Goal: Information Seeking & Learning: Get advice/opinions

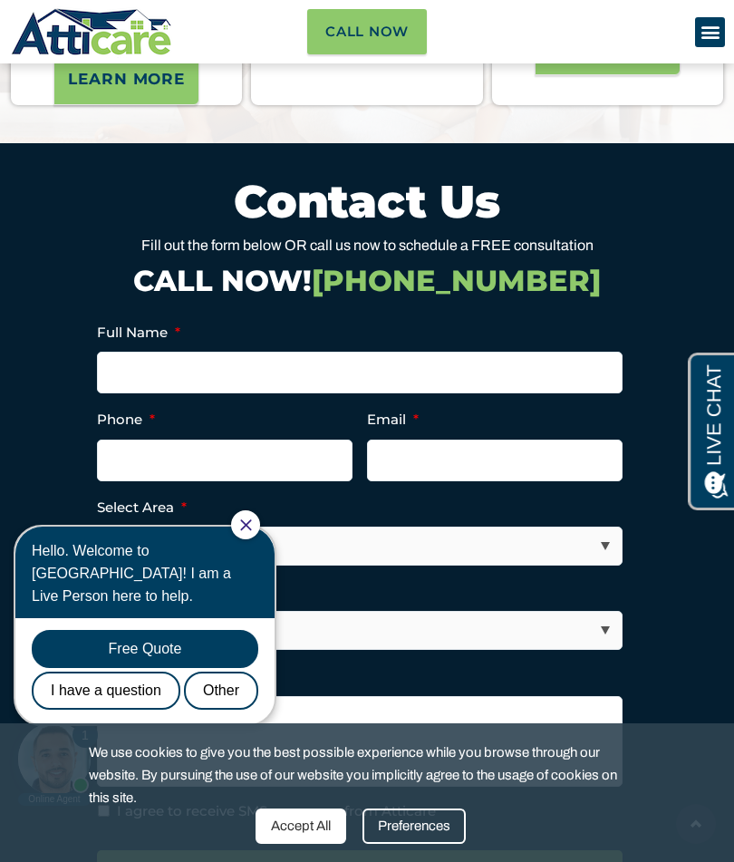
scroll to position [7902, 0]
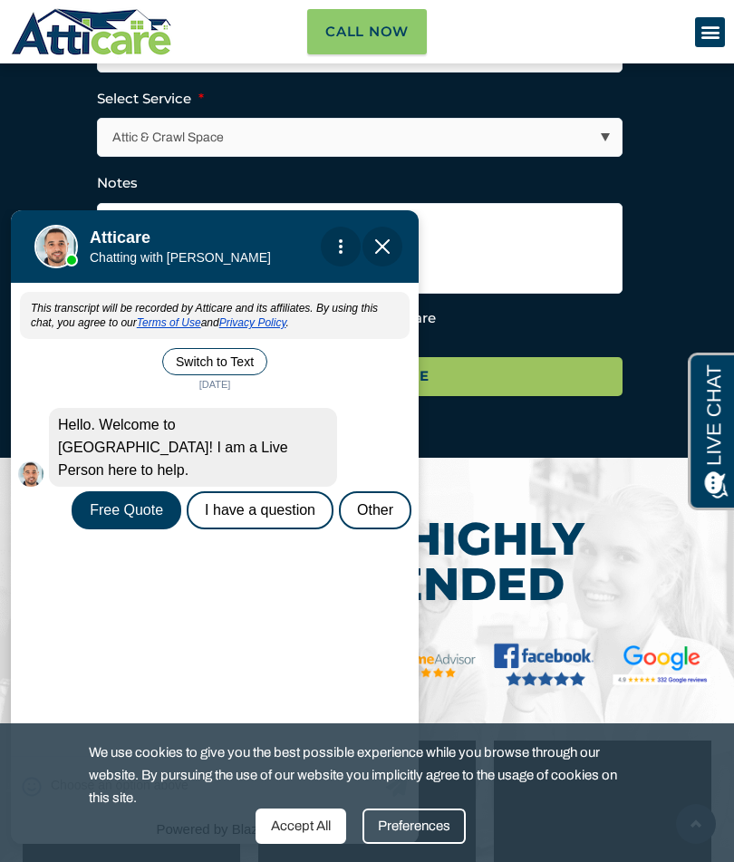
scroll to position [8392, 0]
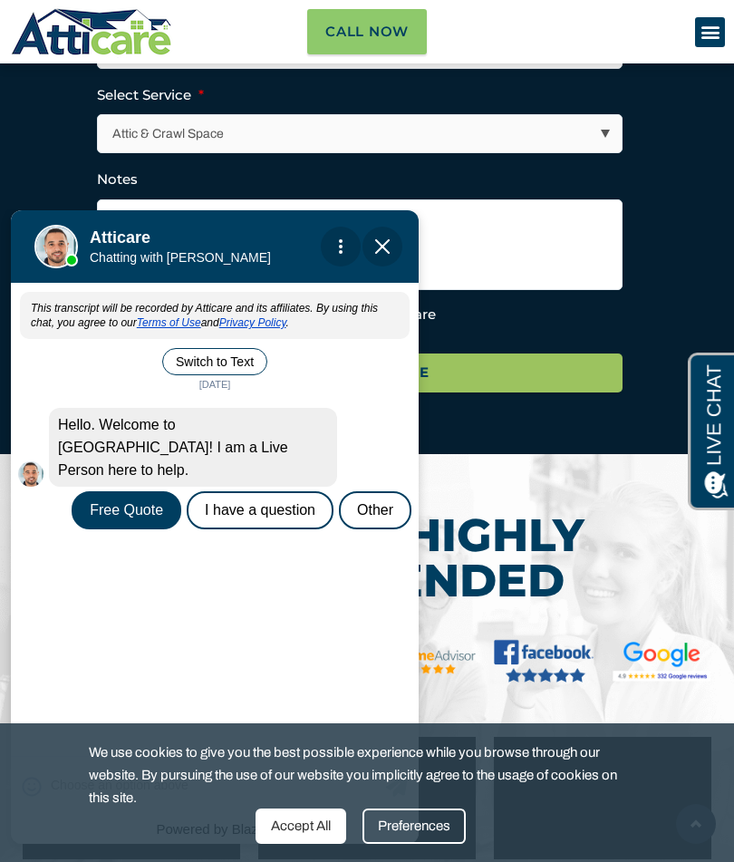
click at [130, 491] on div "Free Quote" at bounding box center [127, 510] width 110 height 38
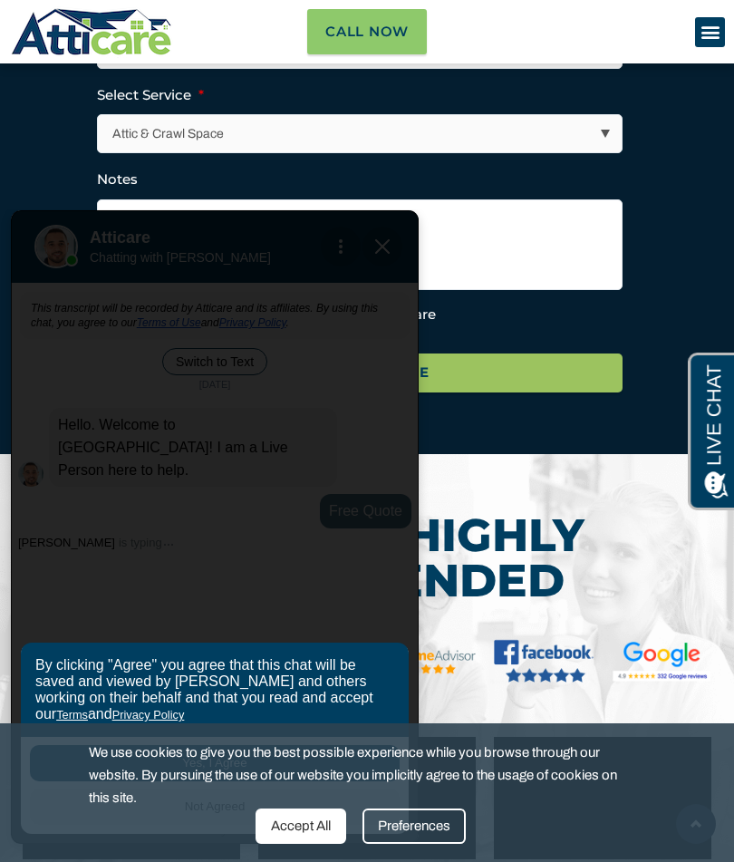
click at [306, 844] on div "Accept All" at bounding box center [301, 826] width 91 height 35
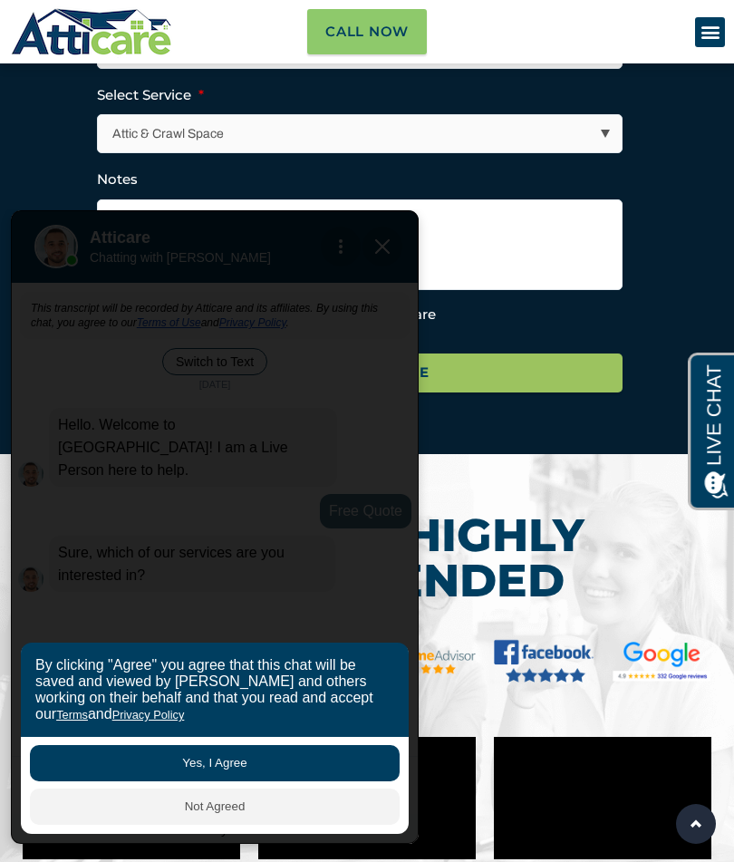
click at [206, 768] on button "Yes, I Agree" at bounding box center [215, 763] width 370 height 36
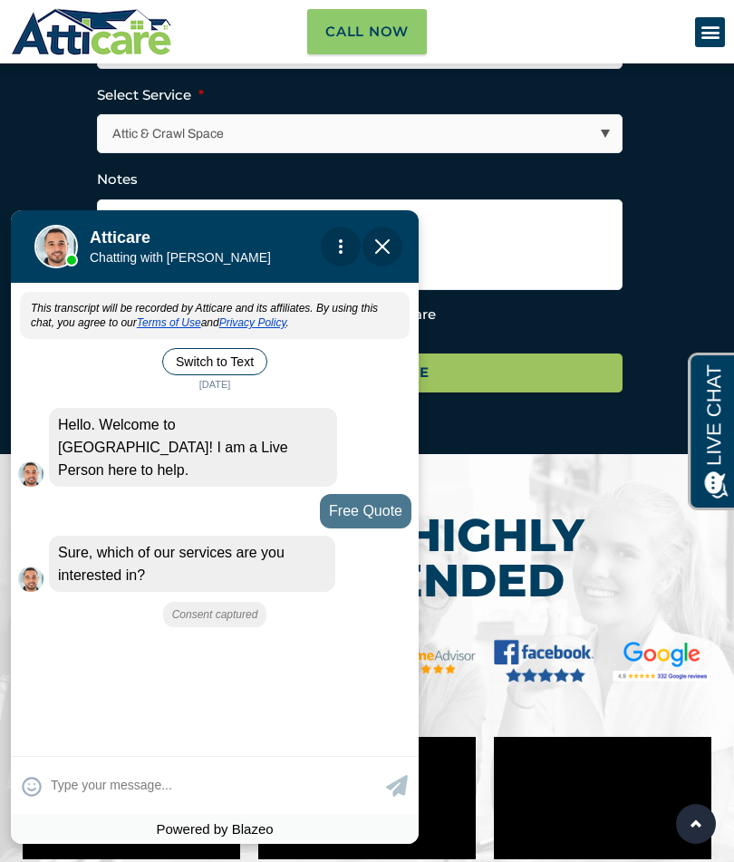
click at [84, 776] on textarea at bounding box center [216, 785] width 331 height 35
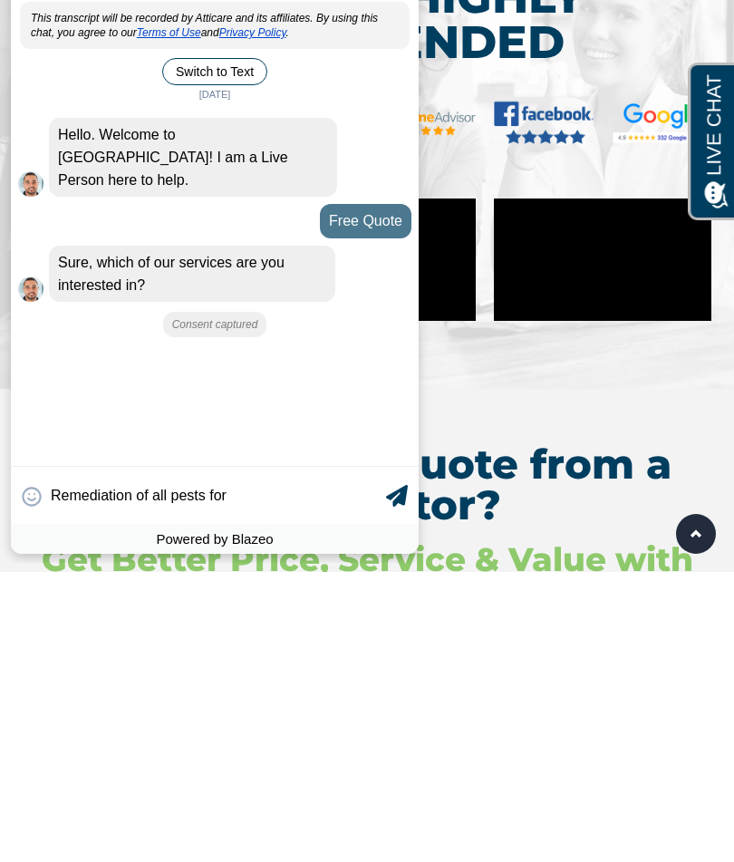
type input "Remediation of all pests for a"
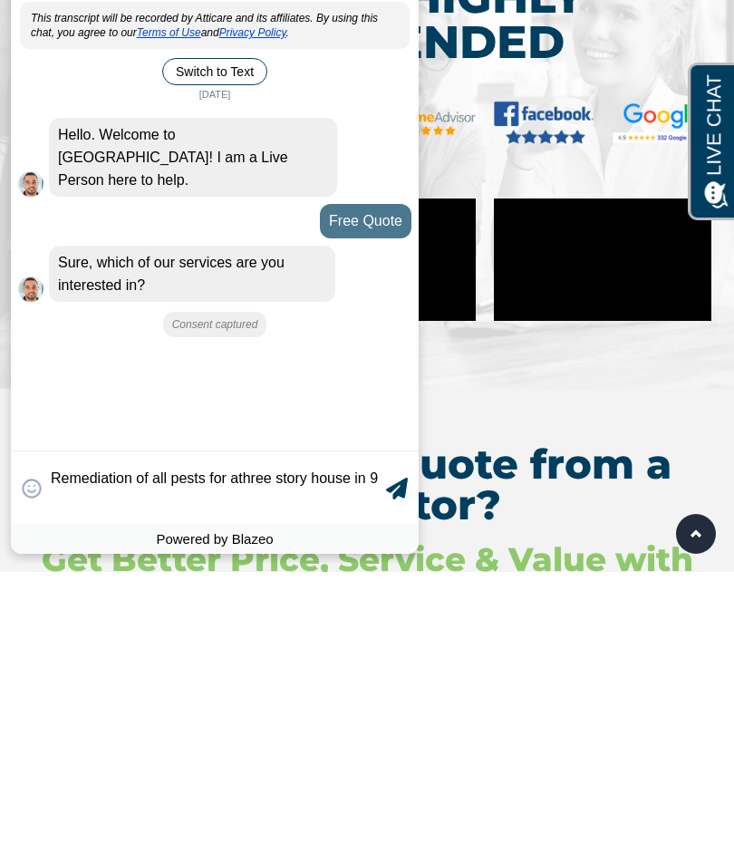
scroll to position [4, 0]
type textarea "Remediation of all pests for athree story house in 93428"
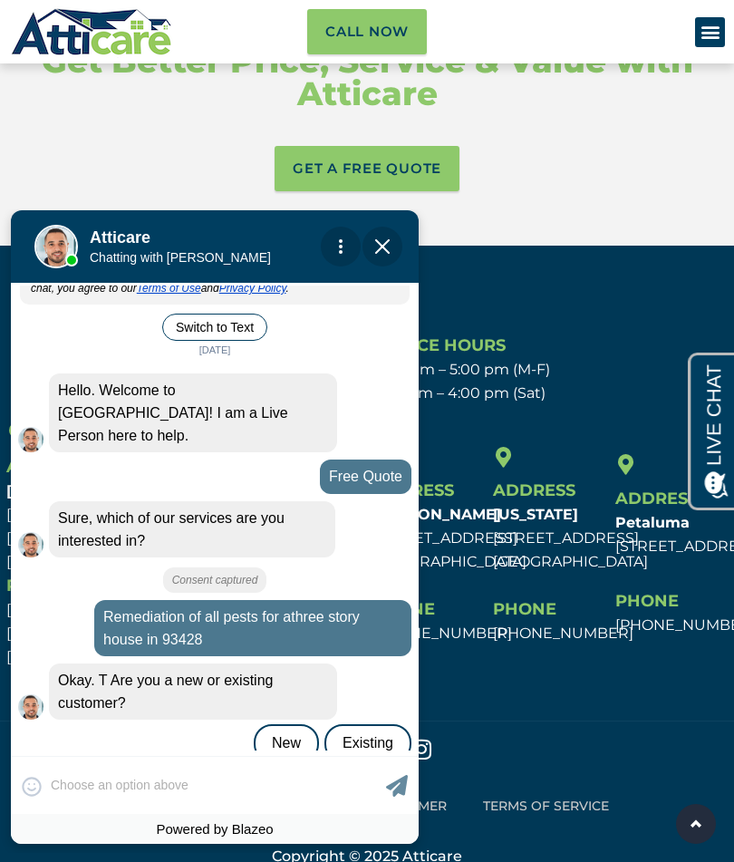
scroll to position [47, 0]
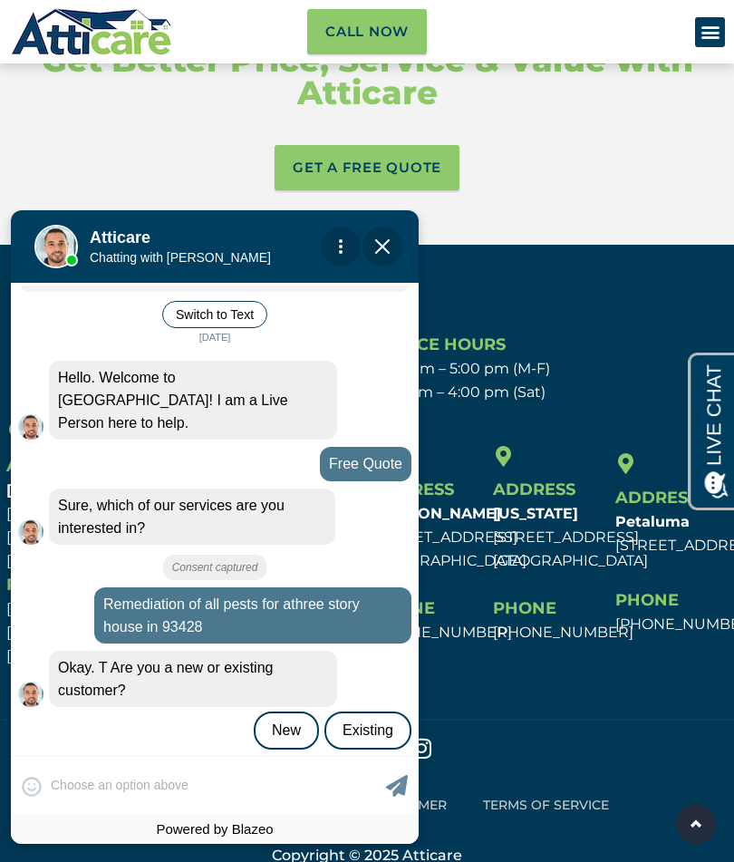
click at [278, 714] on div "New" at bounding box center [286, 731] width 65 height 38
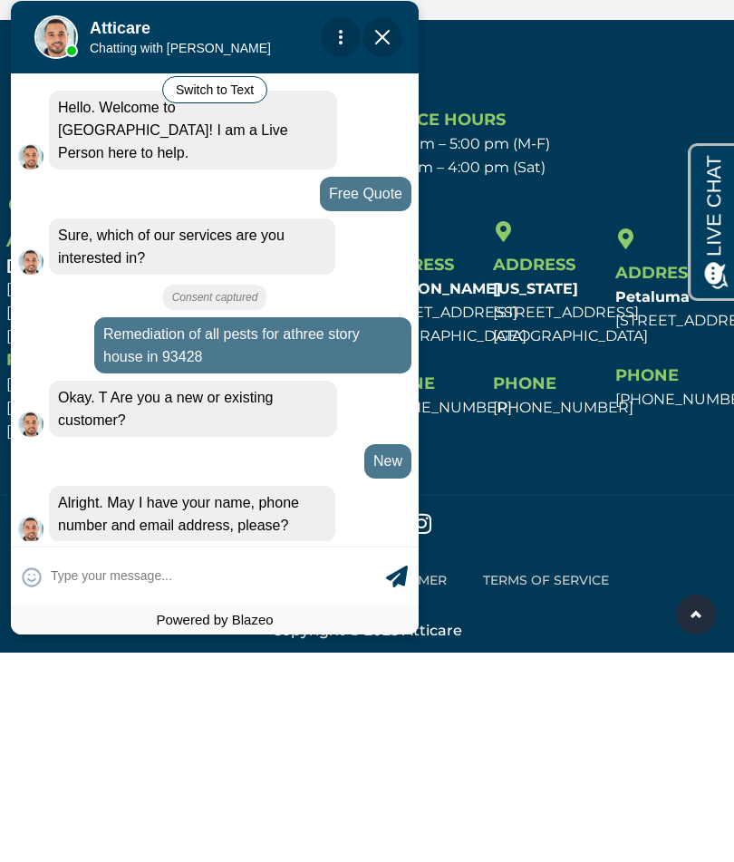
scroll to position [109, 0]
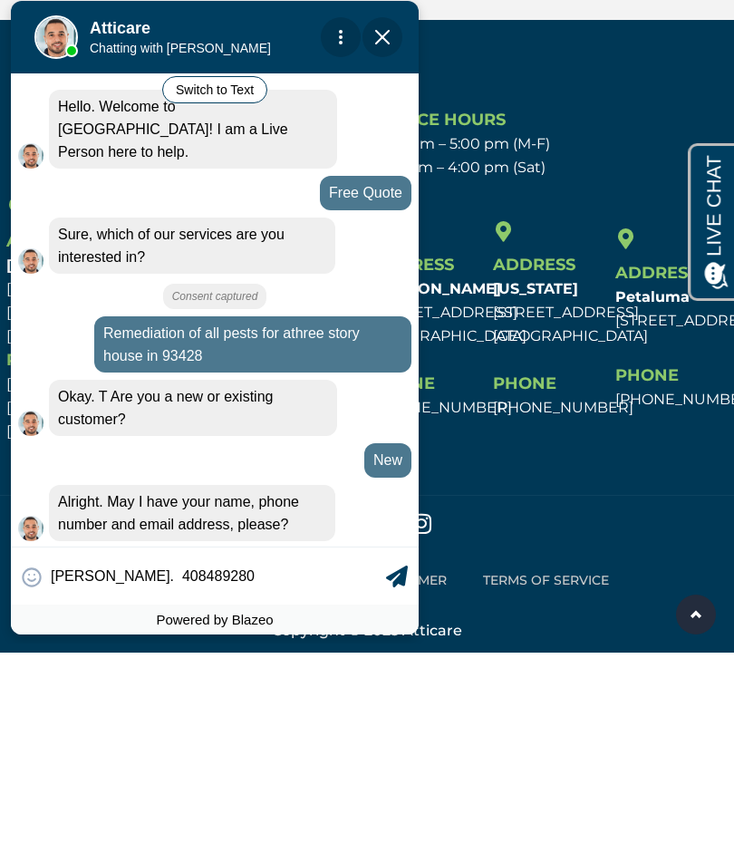
type input "[PERSON_NAME]. 4084892804"
click at [131, 573] on input "[PERSON_NAME]. 4084892804" at bounding box center [216, 575] width 331 height 35
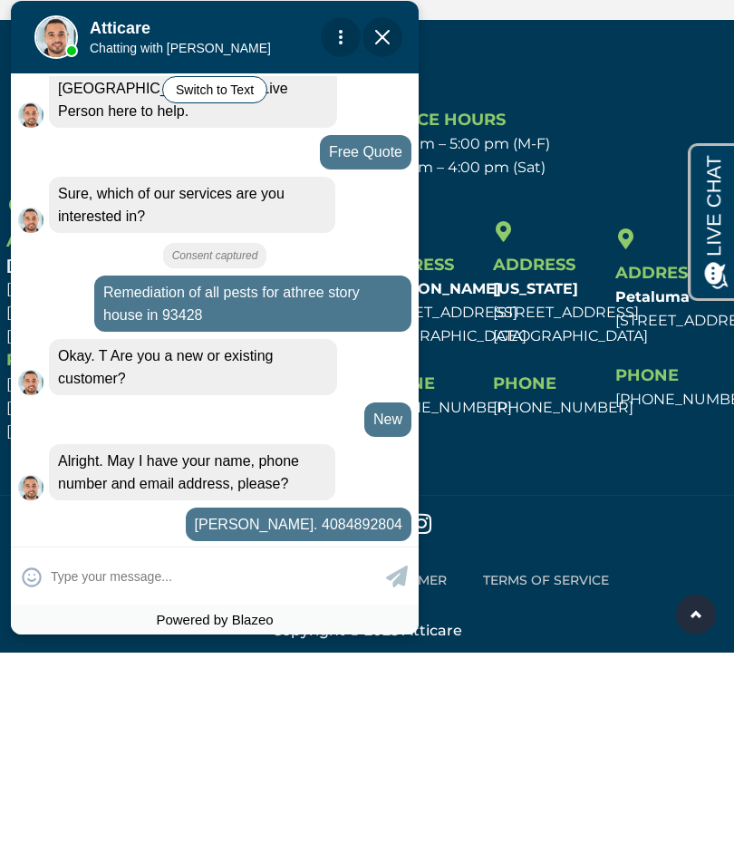
scroll to position [150, 0]
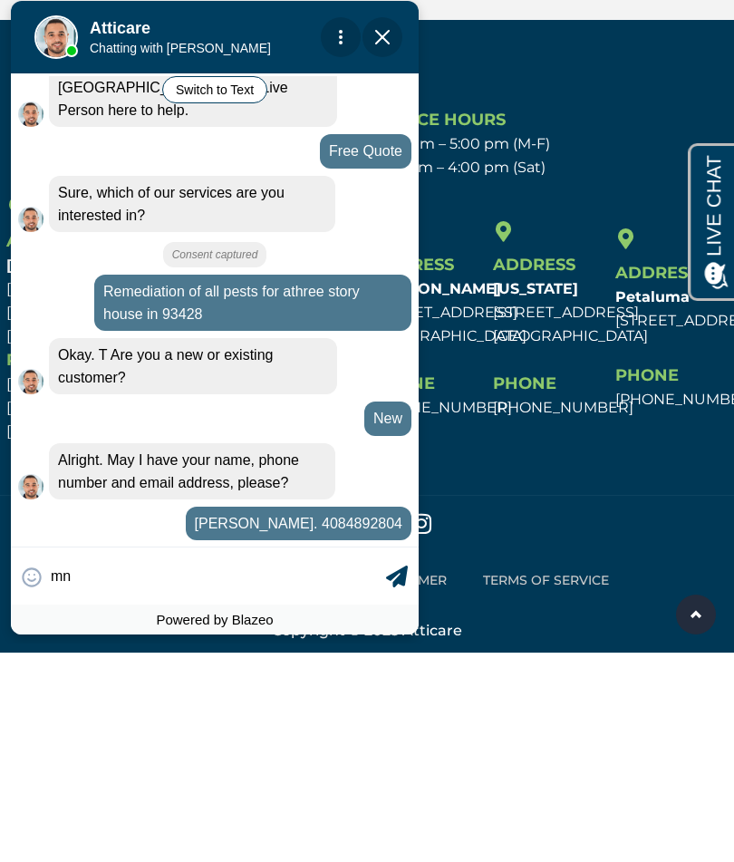
type input "m"
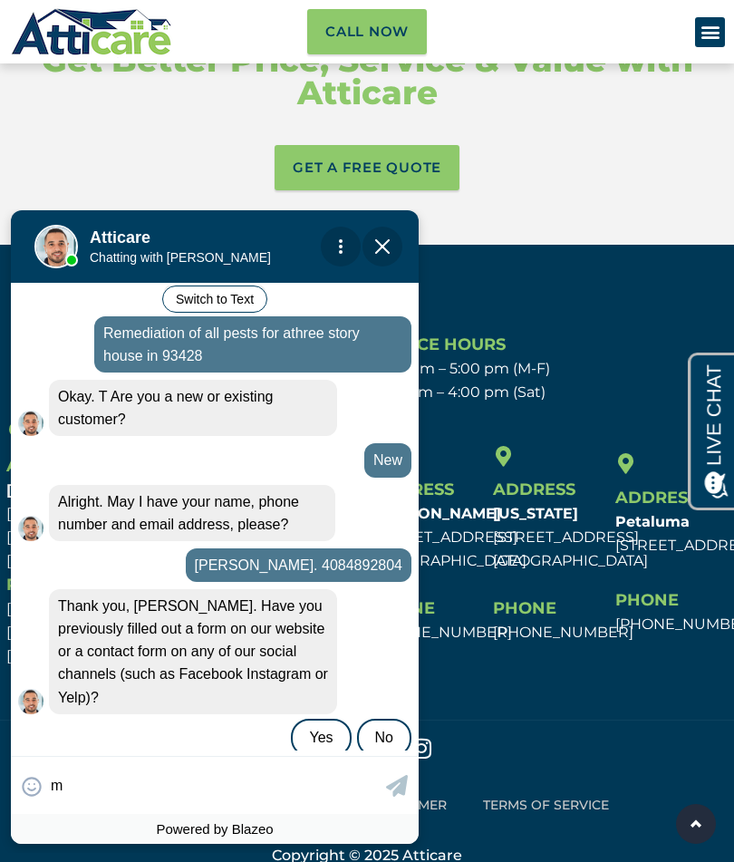
scroll to position [324, 0]
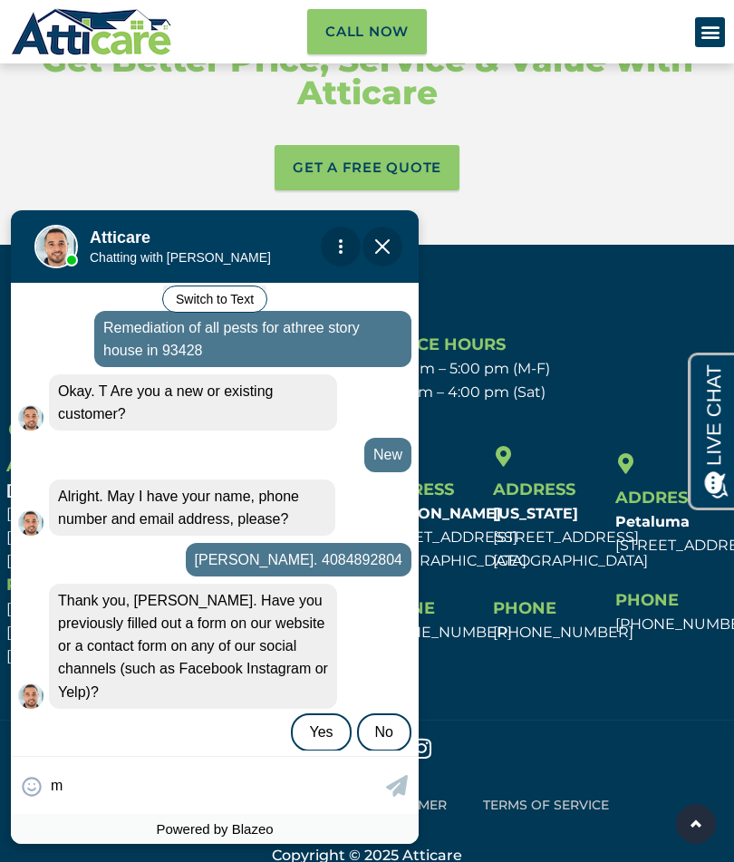
click at [393, 713] on div "No" at bounding box center [384, 732] width 54 height 38
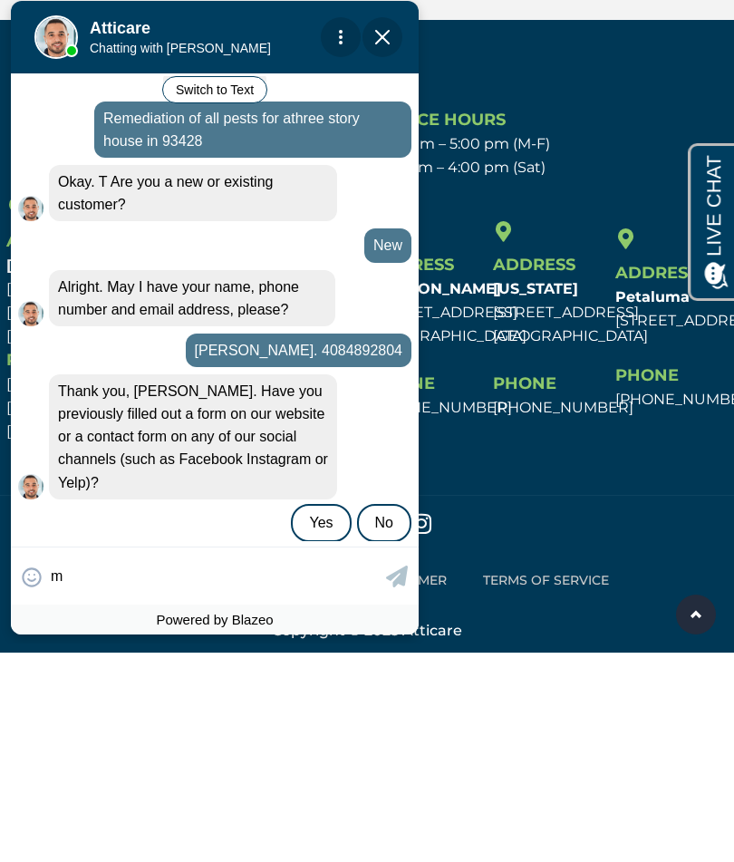
scroll to position [322, 0]
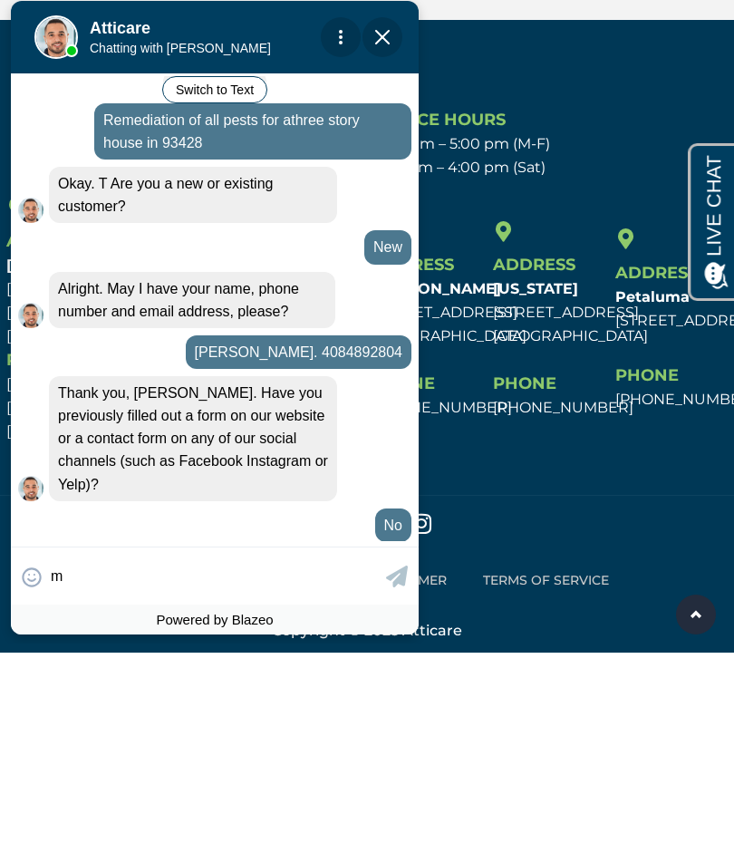
type input "m"
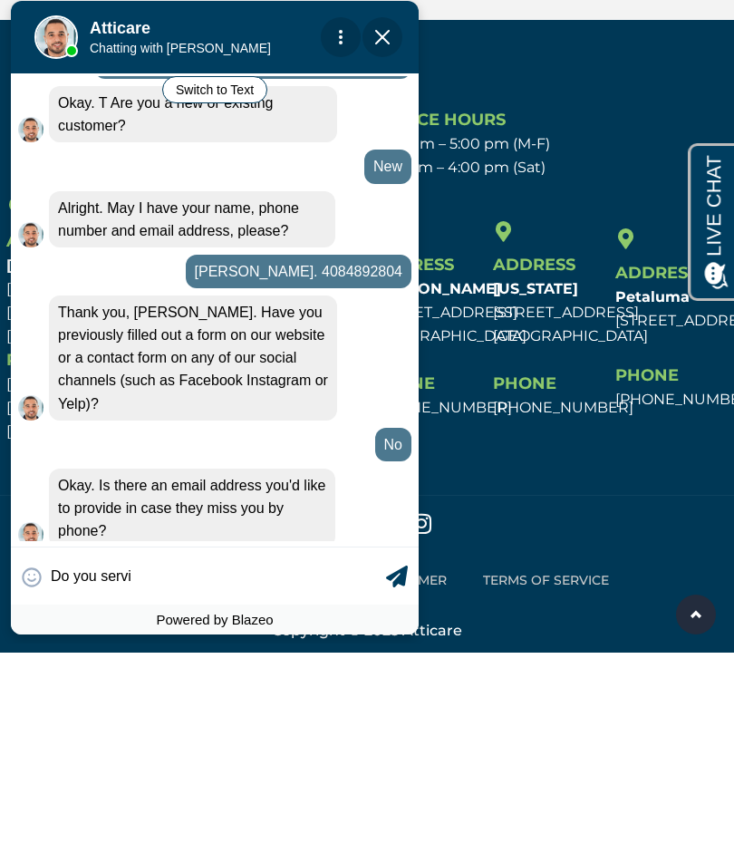
scroll to position [408, 0]
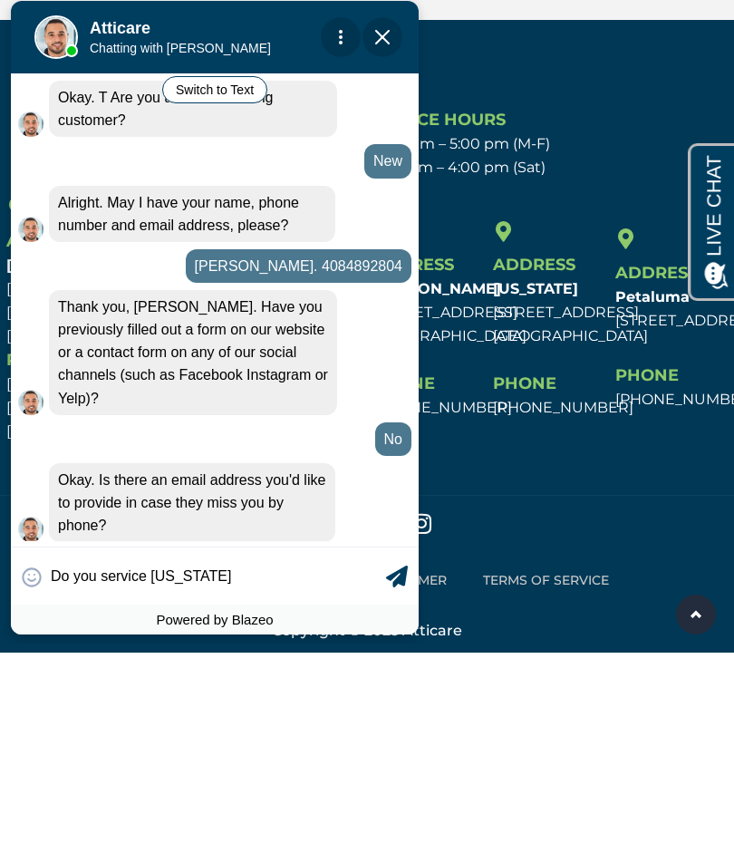
type input "Do you service [US_STATE]?"
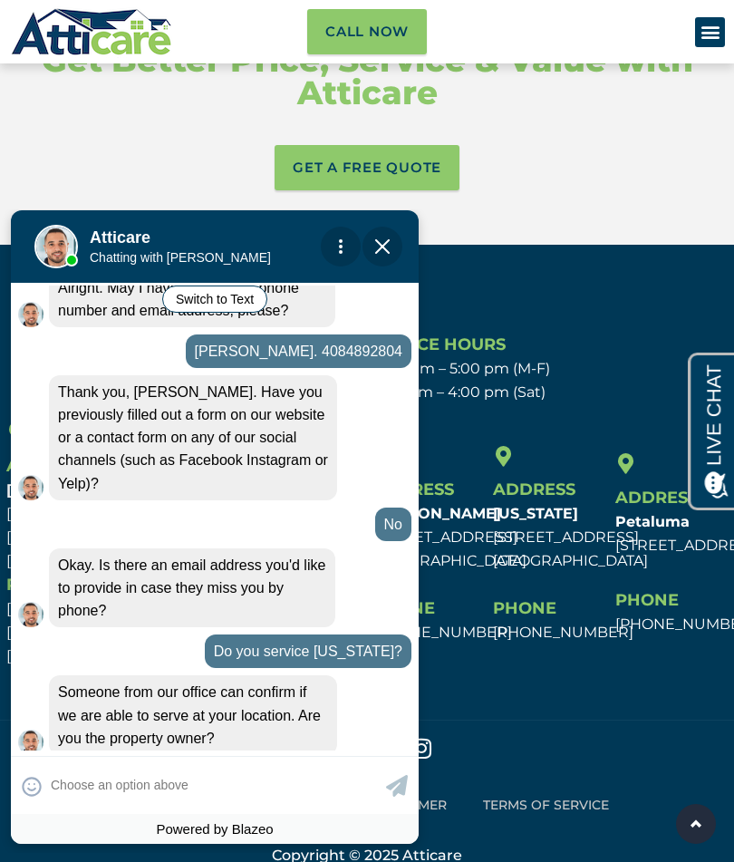
scroll to position [577, 0]
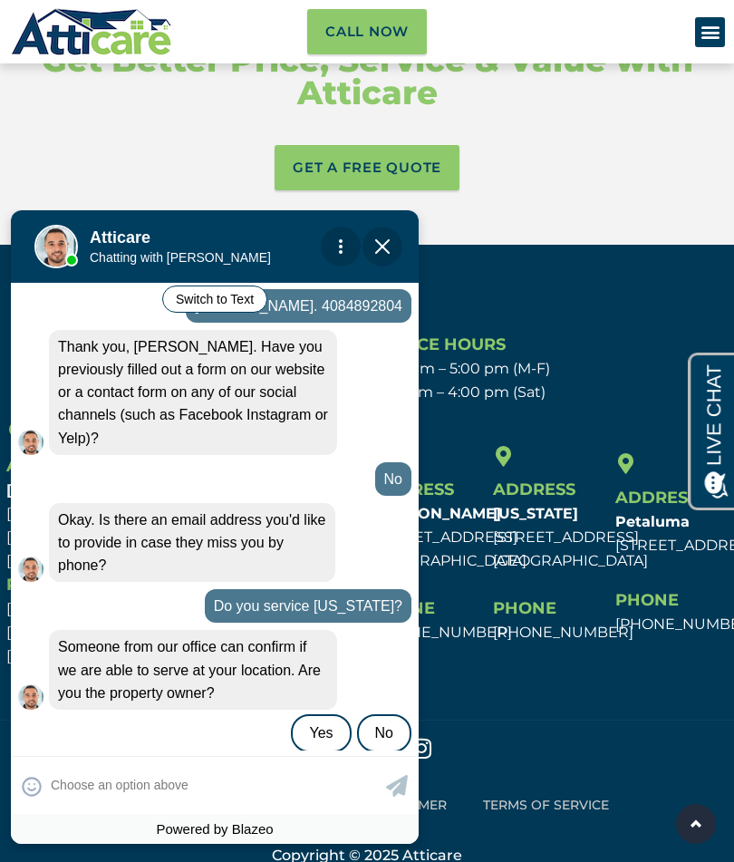
click at [319, 714] on div "Yes" at bounding box center [321, 733] width 60 height 38
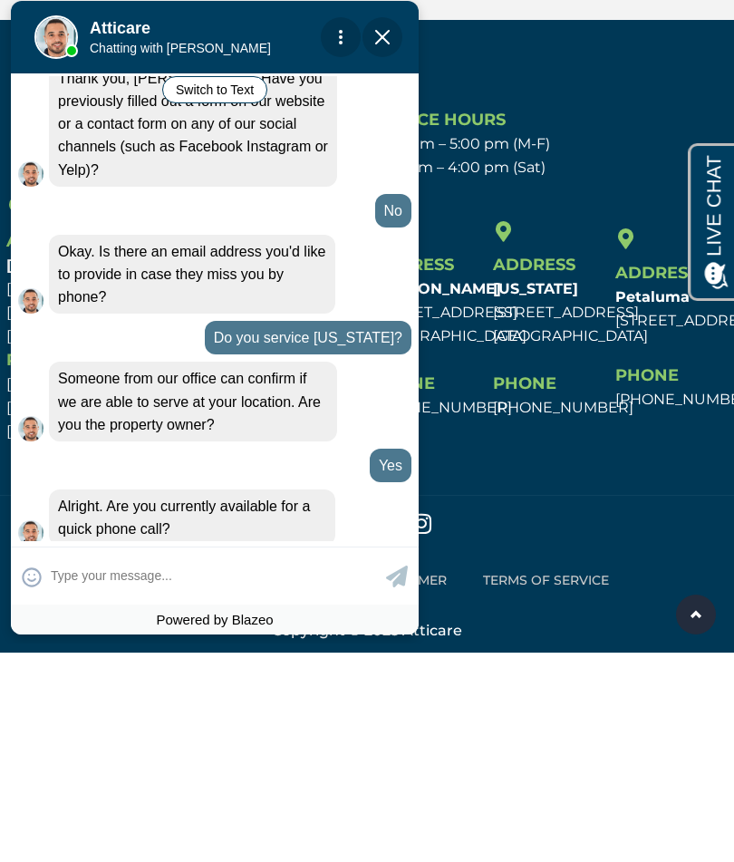
scroll to position [639, 0]
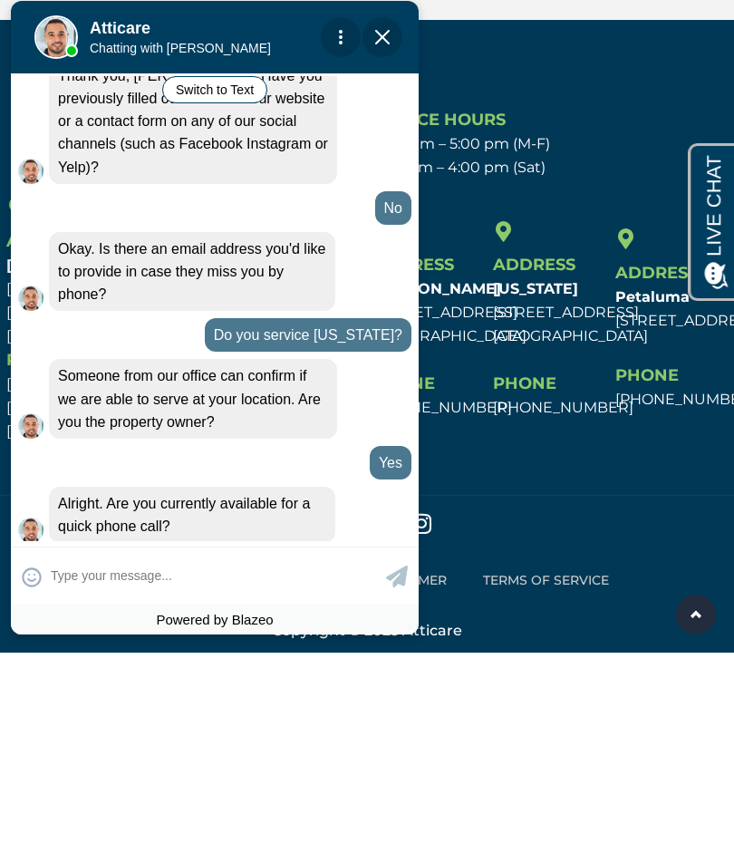
type input "T"
type input "Yes"
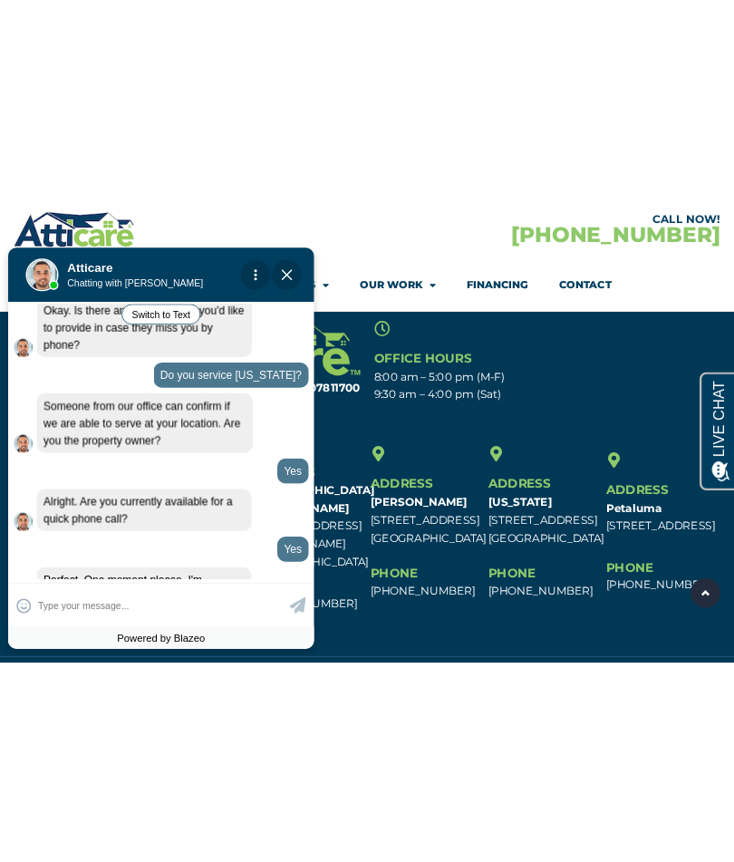
scroll to position [9140, 0]
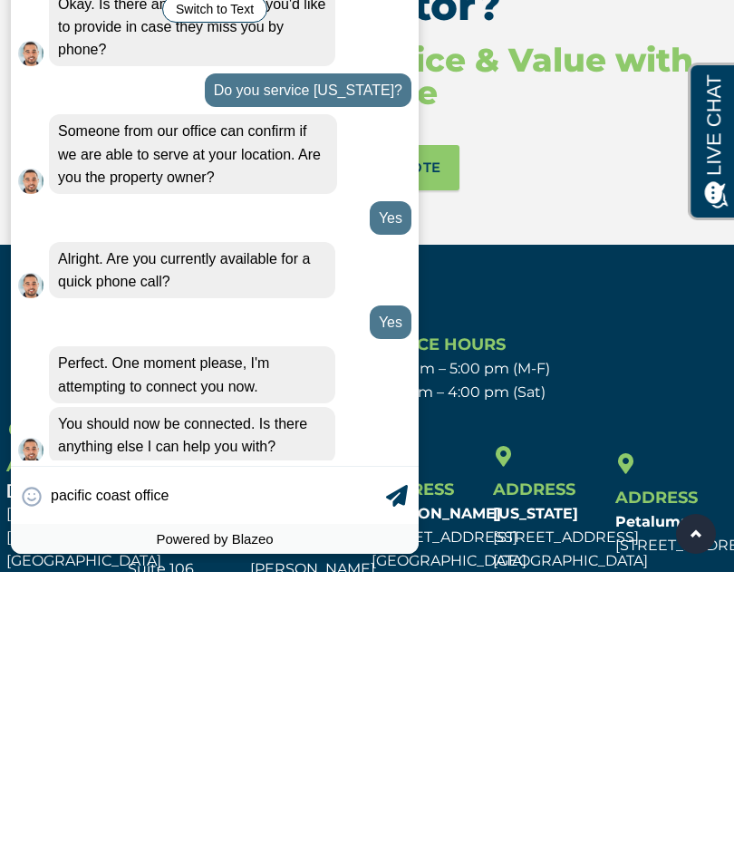
click at [563, 707] on div "Address [US_STATE] [STREET_ADDRESS] [GEOGRAPHIC_DATA], [GEOGRAPHIC_DATA] Phone …" at bounding box center [549, 835] width 121 height 256
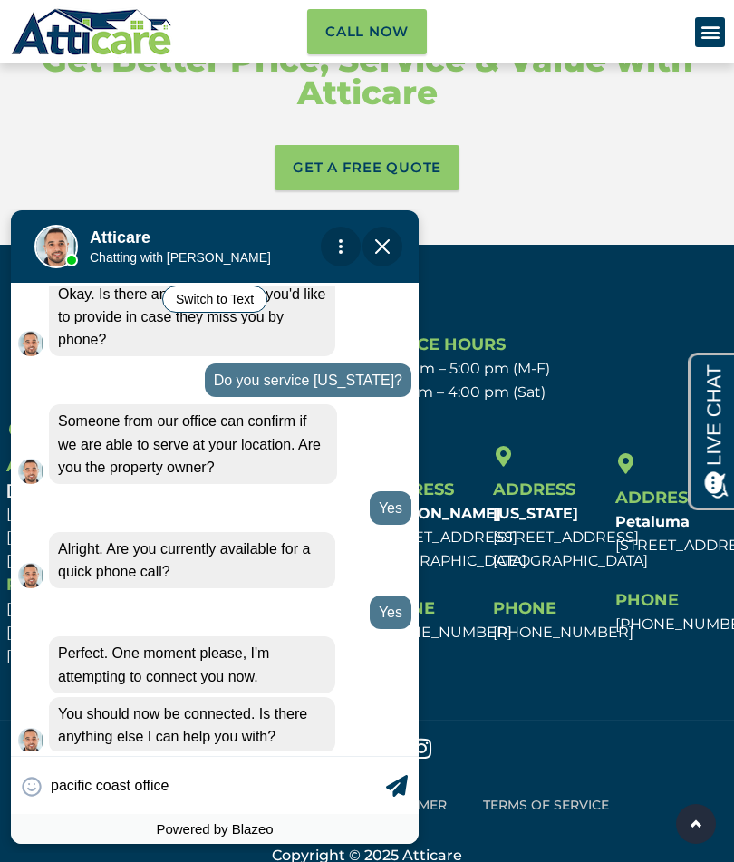
click at [212, 793] on input "pacific coast office" at bounding box center [216, 785] width 331 height 35
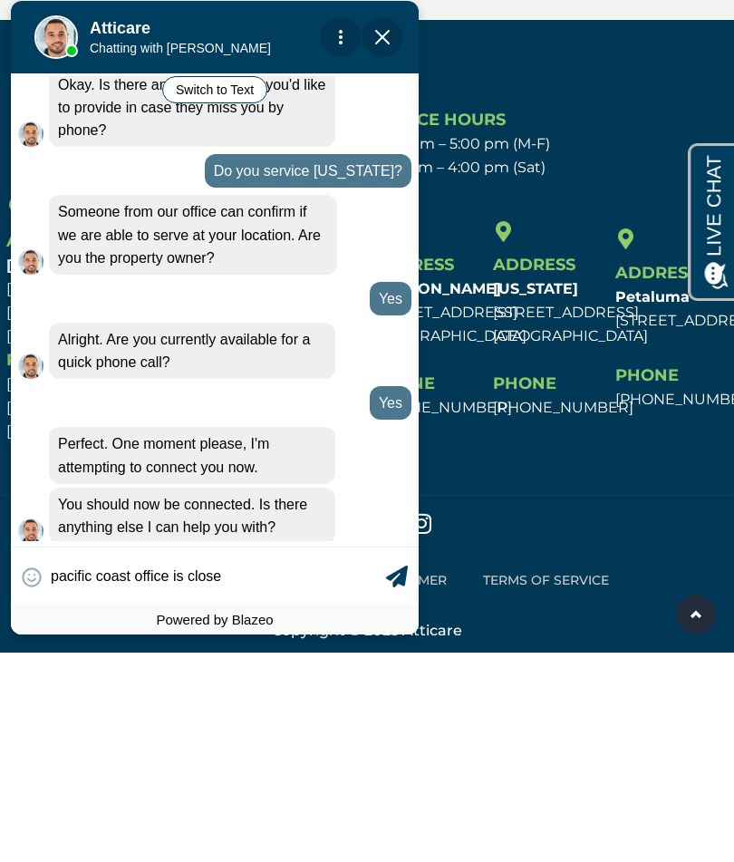
type input "pacific coast office is closed"
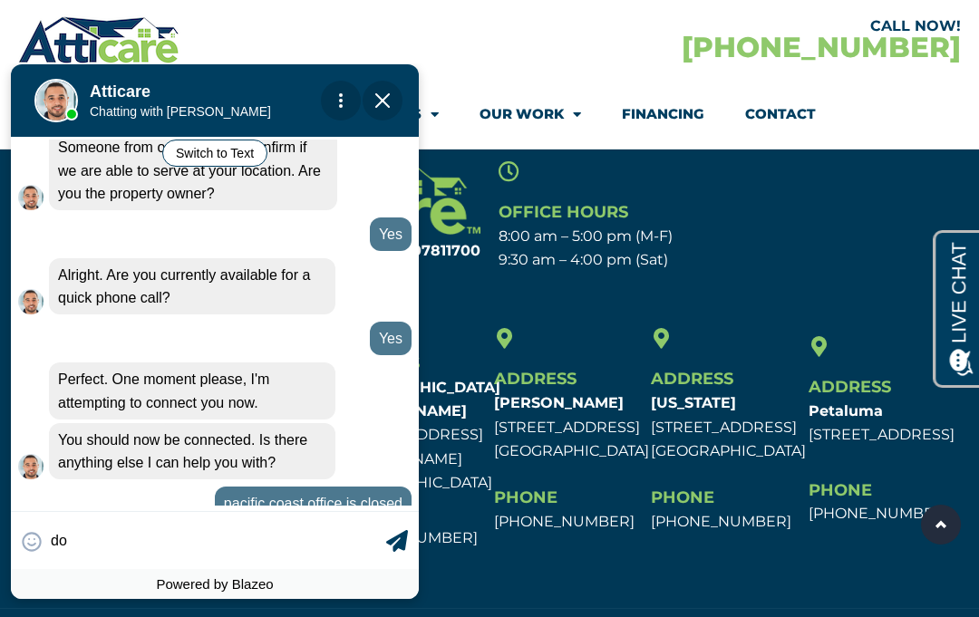
scroll to position [8887, 0]
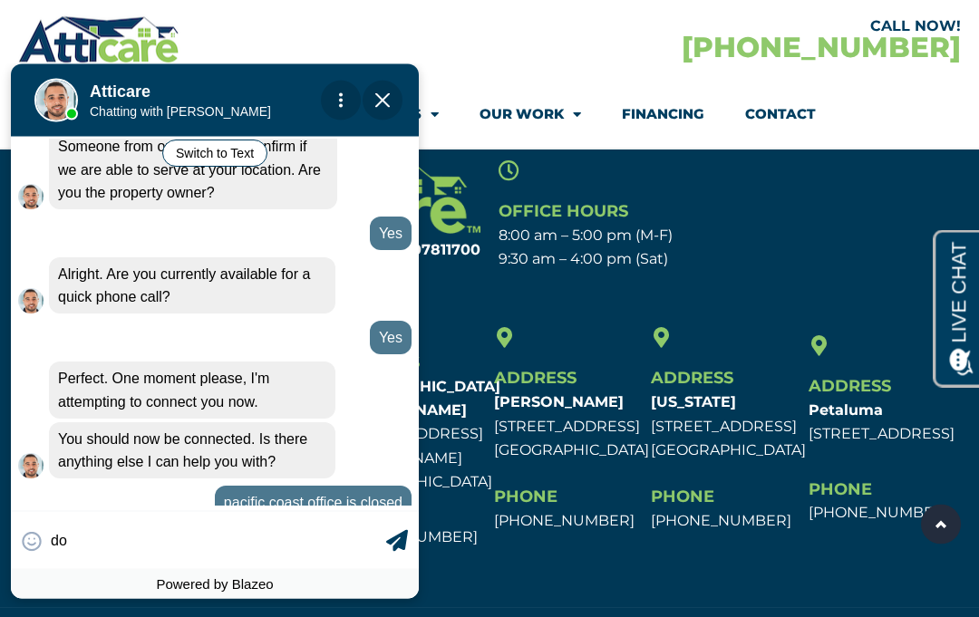
click at [113, 558] on input "do" at bounding box center [216, 539] width 331 height 35
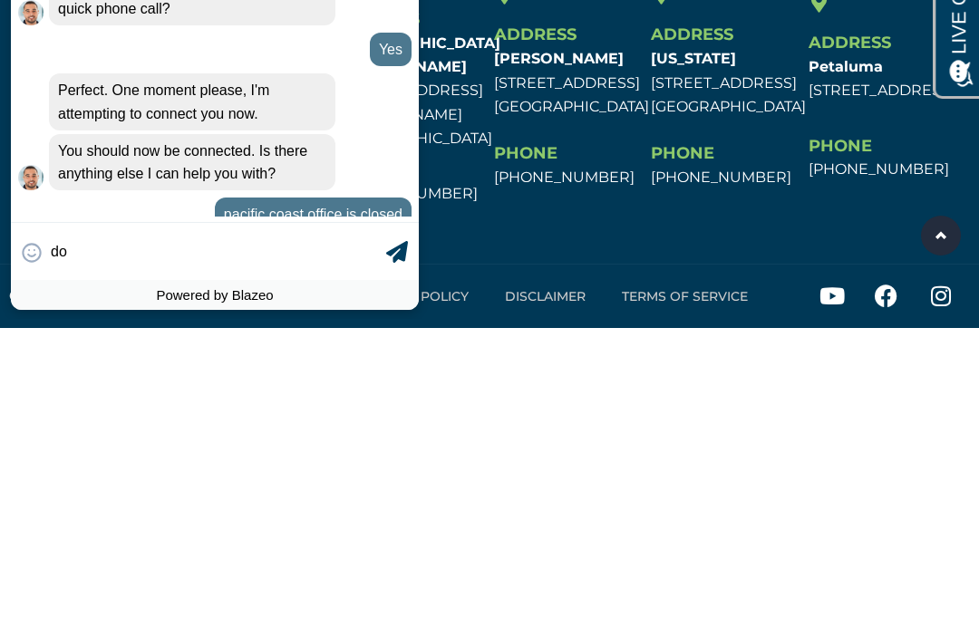
type input "d"
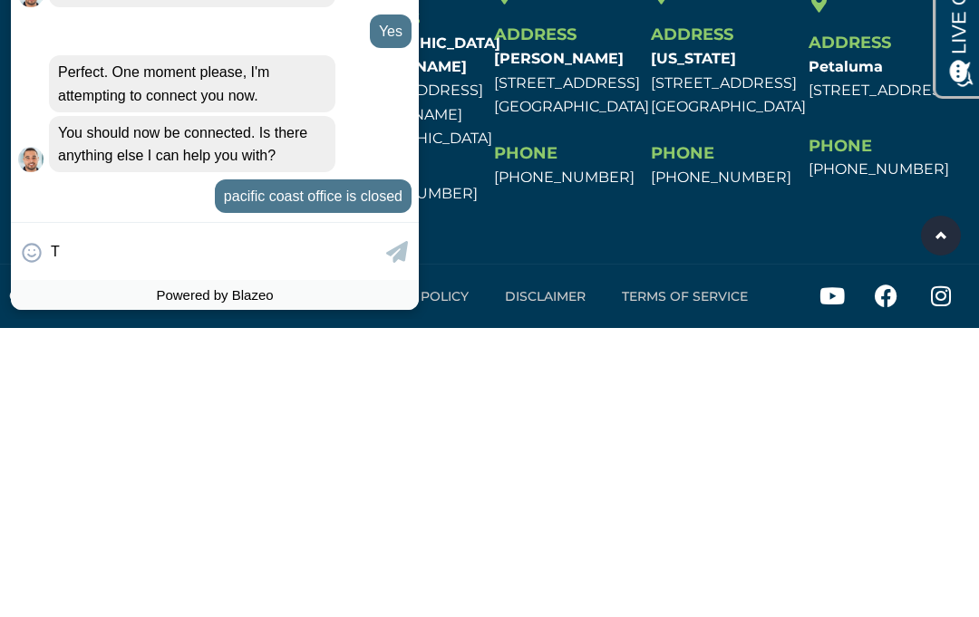
scroll to position [949, 0]
type input "Thank you."
click at [396, 263] on icon at bounding box center [397, 252] width 22 height 22
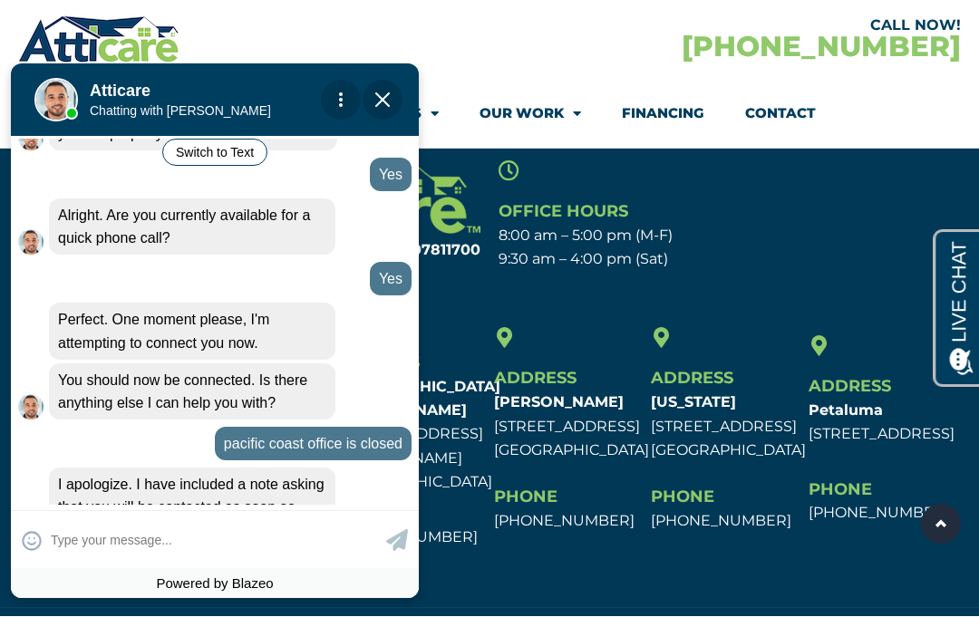
scroll to position [989, 0]
click at [382, 102] on img "Close Chat" at bounding box center [382, 99] width 15 height 15
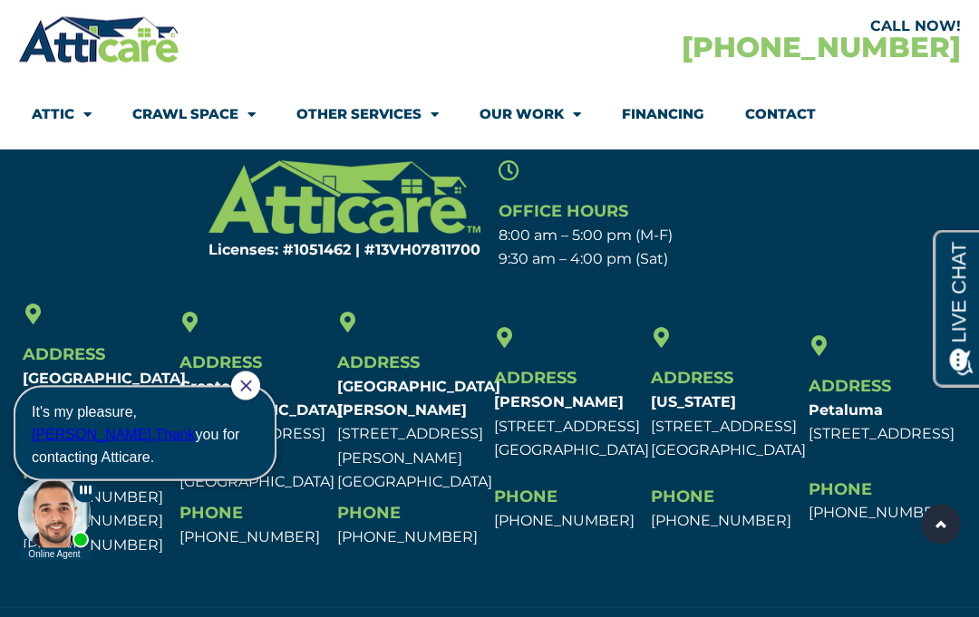
scroll to position [8887, 0]
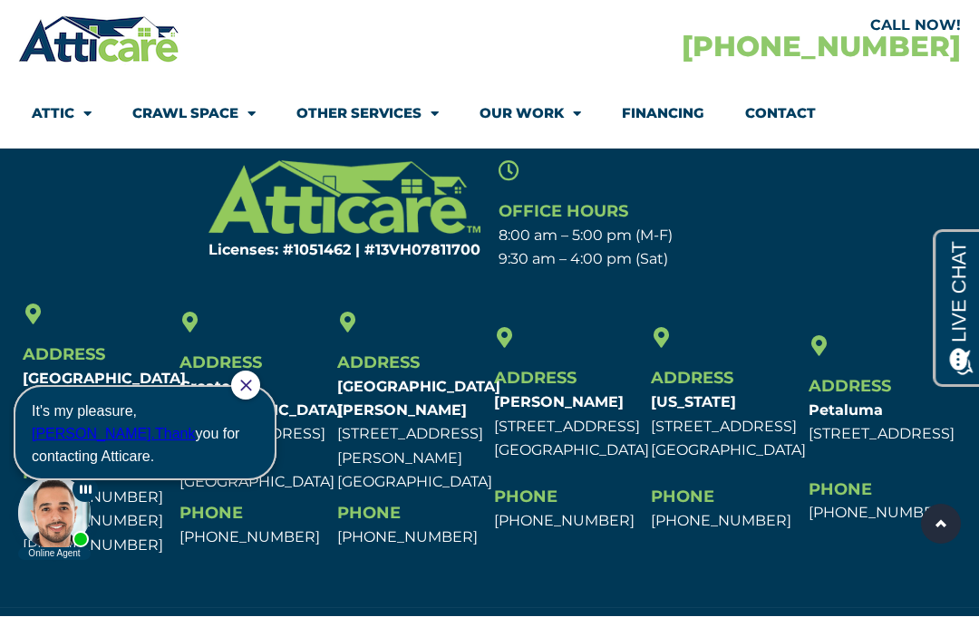
click at [252, 385] on icon "Close Chat" at bounding box center [246, 386] width 12 height 12
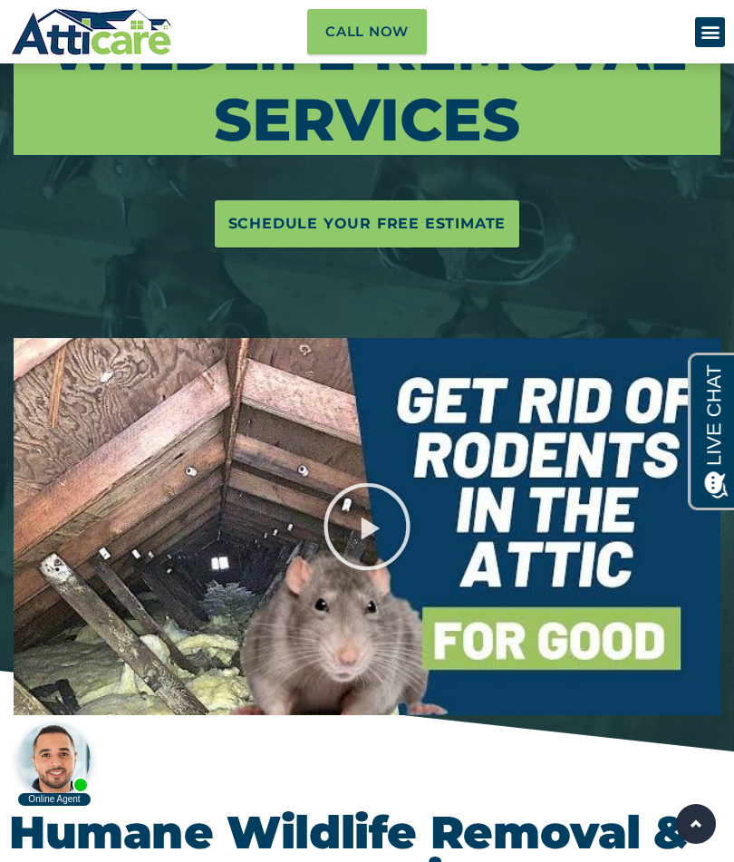
scroll to position [0, 0]
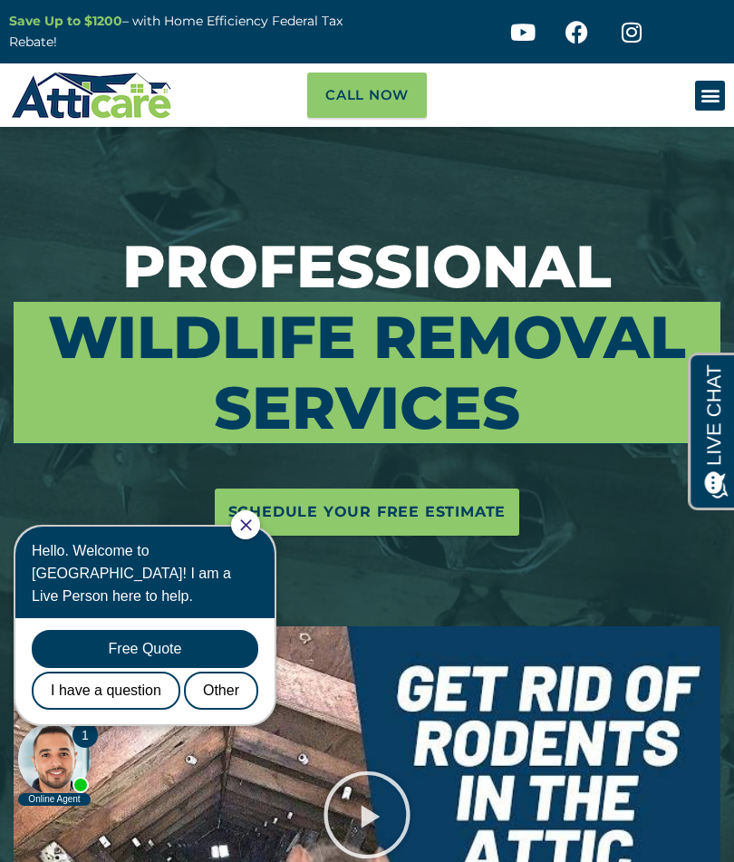
click at [705, 96] on icon "Menu Toggle" at bounding box center [711, 95] width 20 height 20
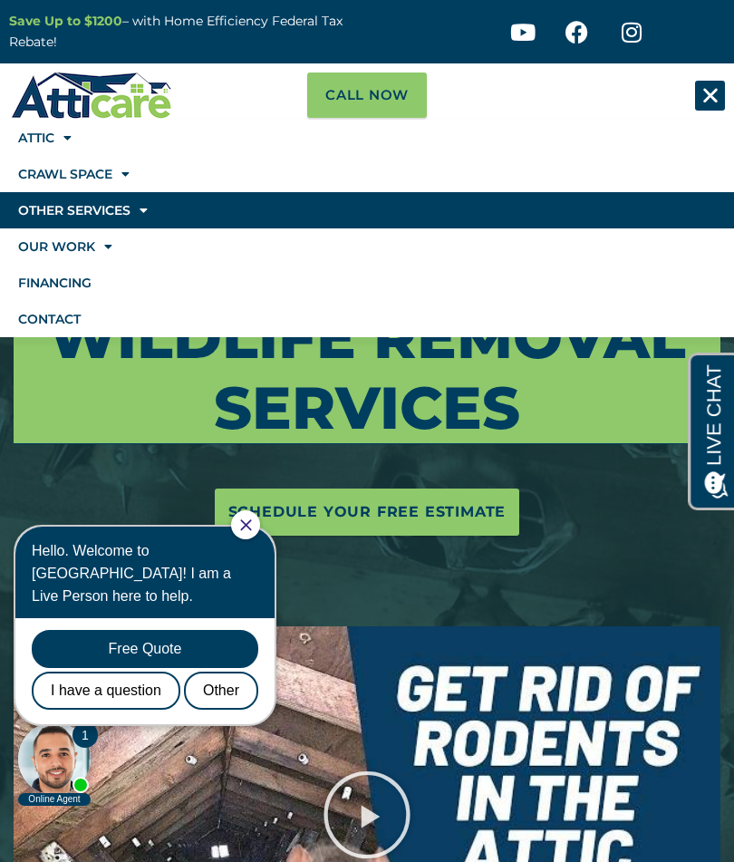
click at [133, 217] on span at bounding box center [139, 210] width 17 height 31
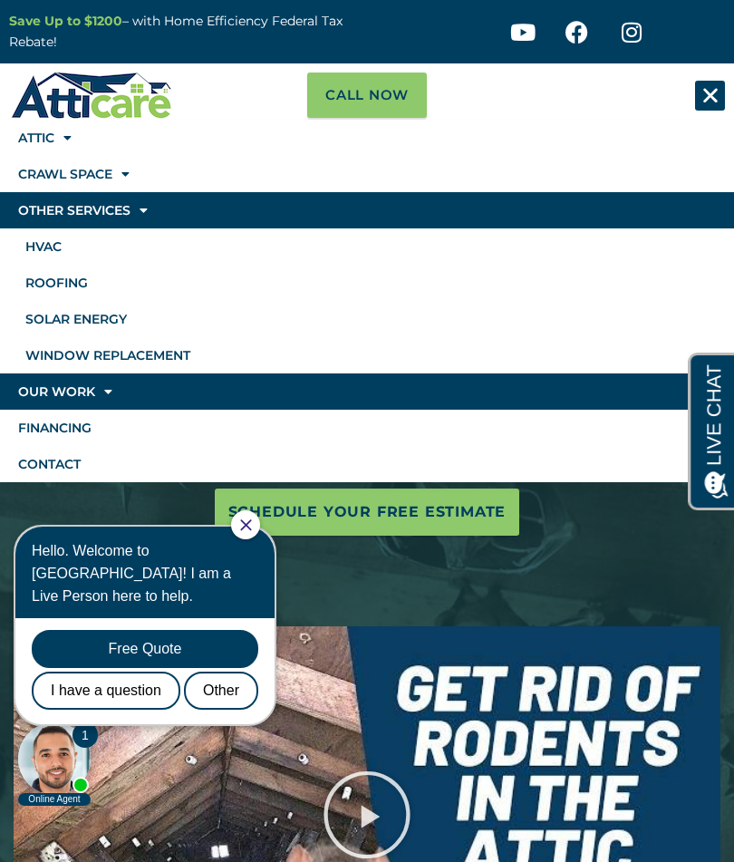
click at [109, 386] on span at bounding box center [103, 391] width 17 height 31
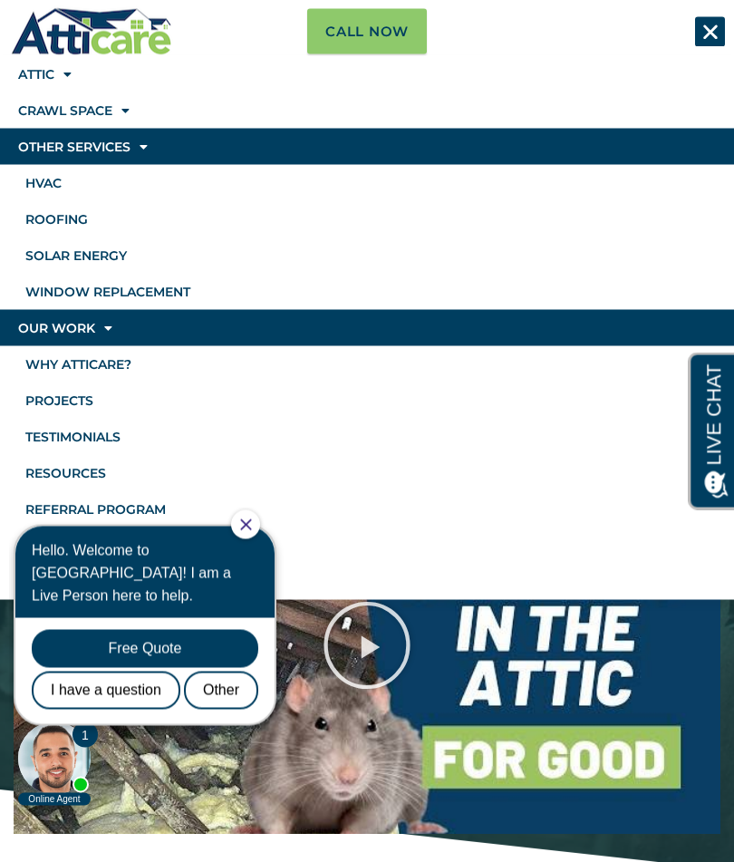
scroll to position [170, 0]
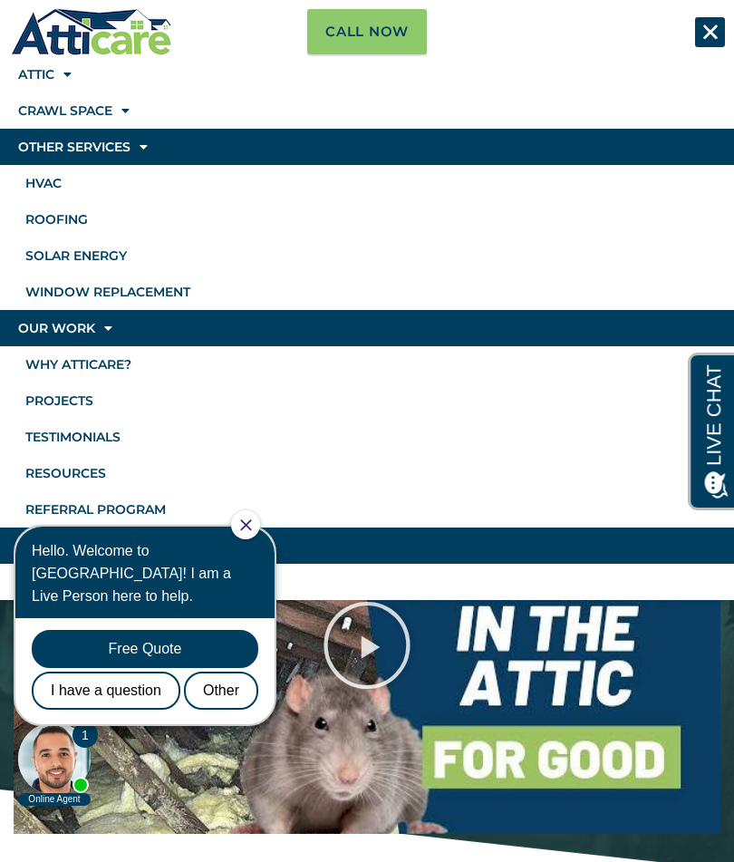
click at [89, 547] on link "Financing" at bounding box center [367, 546] width 734 height 36
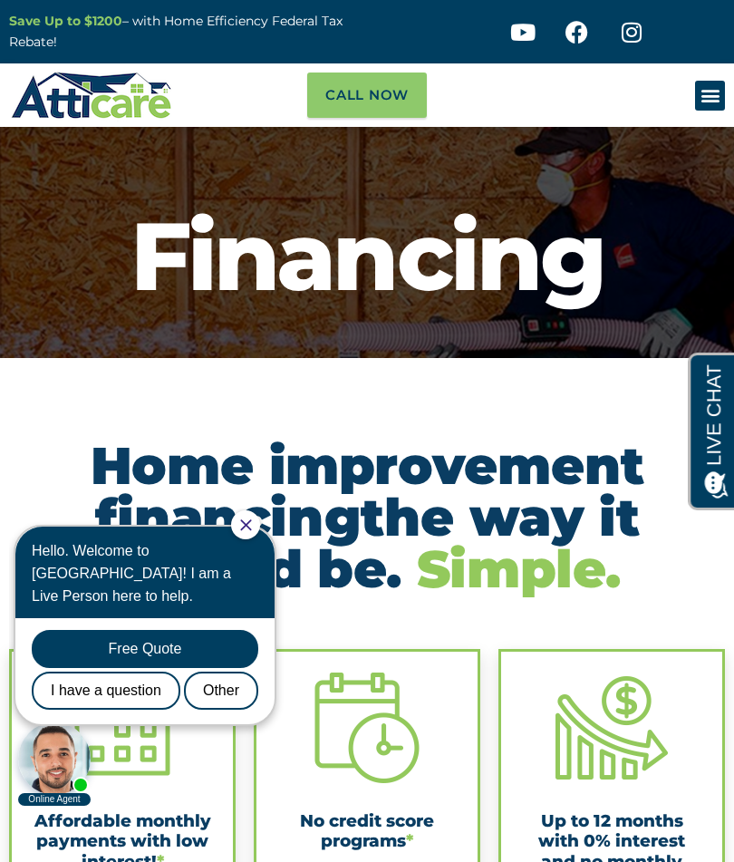
click at [252, 526] on icon "Close Chat" at bounding box center [246, 525] width 12 height 12
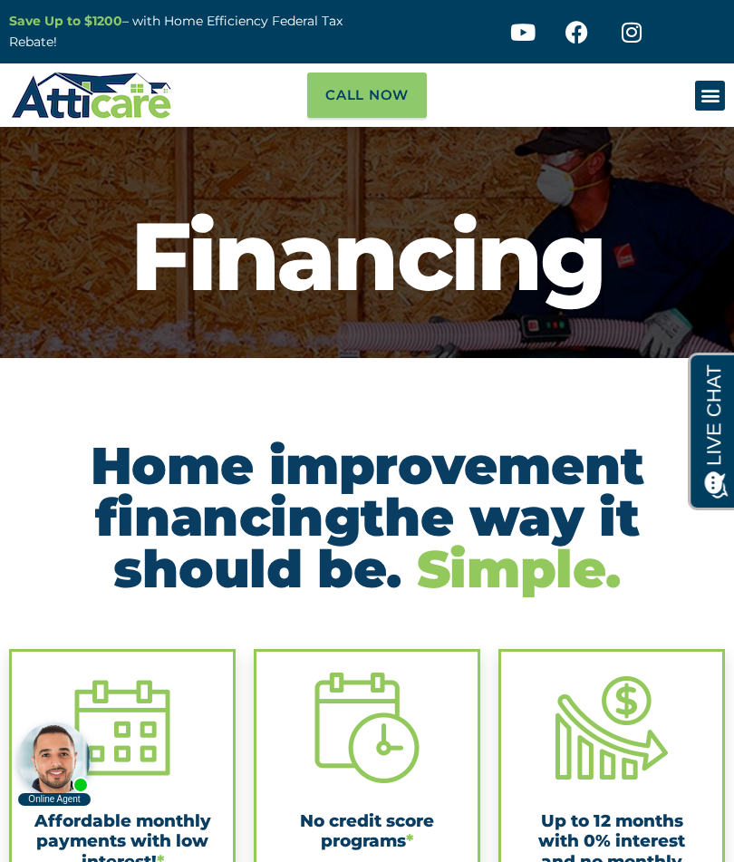
click at [722, 89] on div "Menu Toggle" at bounding box center [710, 96] width 30 height 30
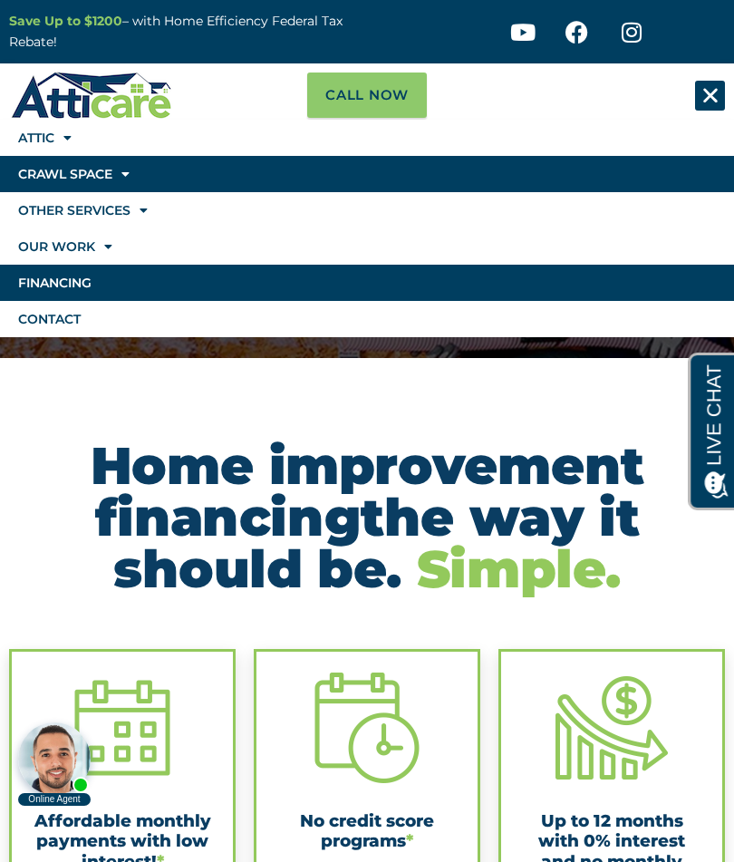
click at [139, 170] on link "Crawl Space" at bounding box center [367, 174] width 734 height 36
